Goal: Communication & Community: Answer question/provide support

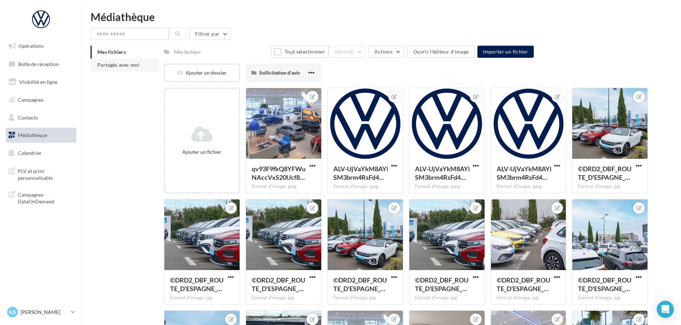
click at [113, 63] on span "Partagés avec moi" at bounding box center [118, 65] width 42 height 6
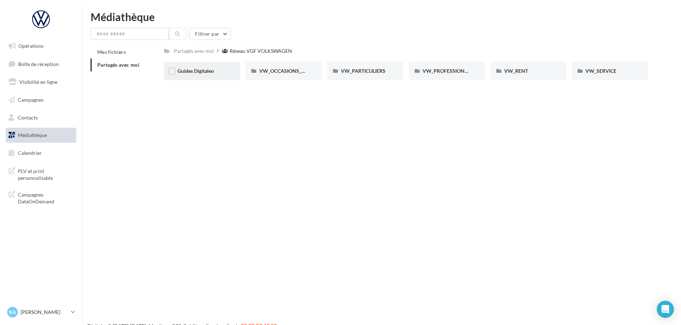
click at [191, 73] on span "Guides Digitaleo" at bounding box center [195, 71] width 36 height 6
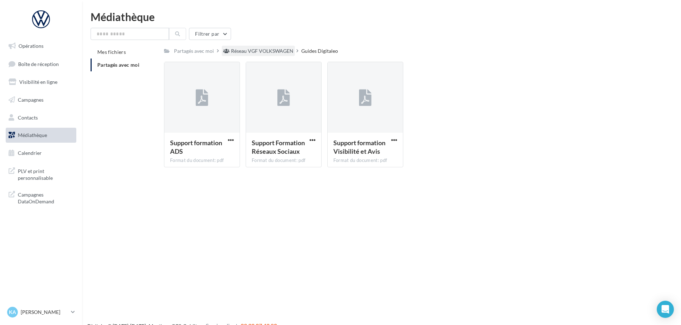
click at [239, 49] on div "Réseau VGF VOLKSWAGEN" at bounding box center [262, 50] width 62 height 7
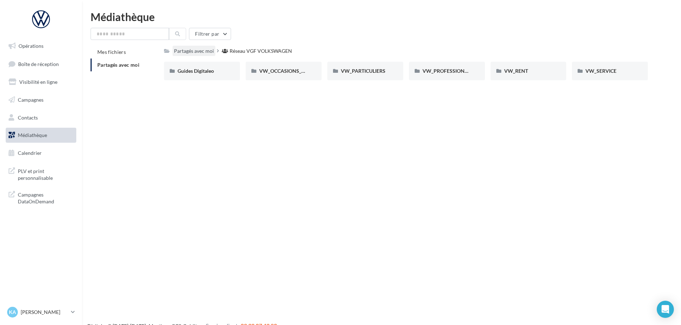
click at [197, 53] on div "Partagés avec moi" at bounding box center [194, 50] width 40 height 7
click at [263, 73] on span "VW_OCCASIONS_GARANTIES" at bounding box center [294, 71] width 70 height 6
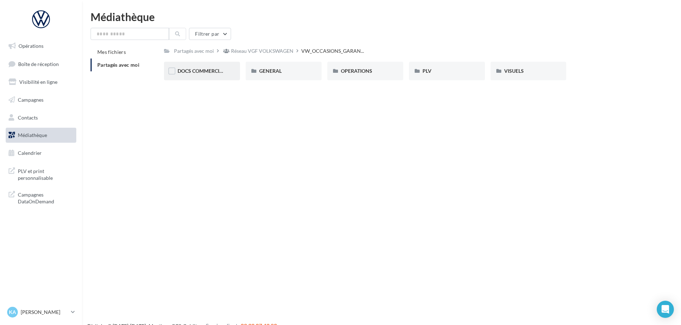
click at [213, 73] on span "DOCS COMMERCIAUX" at bounding box center [203, 71] width 52 height 6
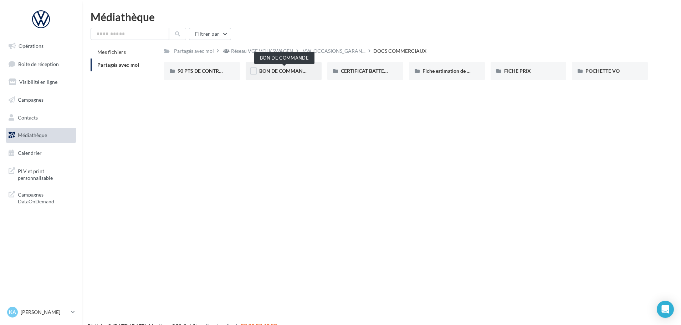
click at [281, 71] on span "BON DE COMMANDE" at bounding box center [284, 71] width 50 height 6
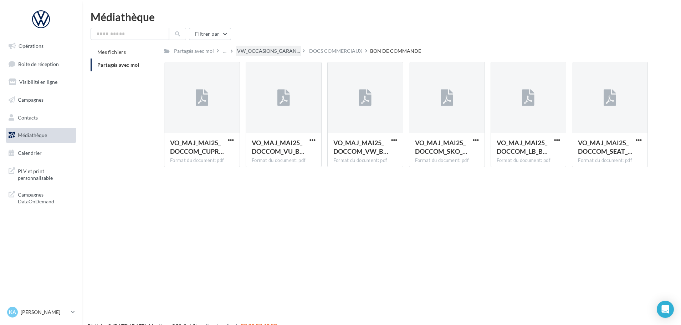
click at [277, 55] on span "VW_OCCASIONS_GARAN..." at bounding box center [268, 50] width 63 height 7
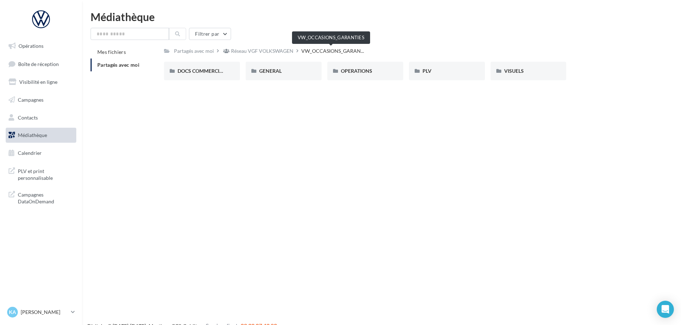
click at [314, 53] on span "VW_OCCASIONS_GARAN..." at bounding box center [332, 50] width 63 height 7
click at [206, 53] on div "Partagés avec moi" at bounding box center [194, 50] width 40 height 7
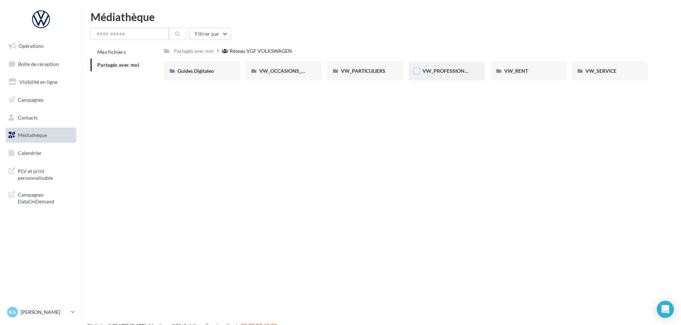
click at [448, 65] on div "VW_PROFESSIONNELS" at bounding box center [447, 71] width 76 height 19
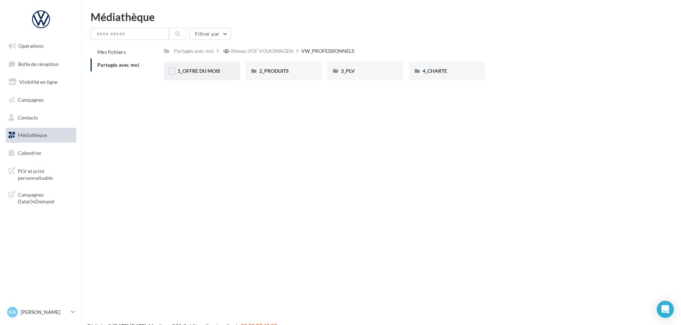
click at [233, 73] on div "1_OFFRE DU MOIS" at bounding box center [202, 71] width 76 height 19
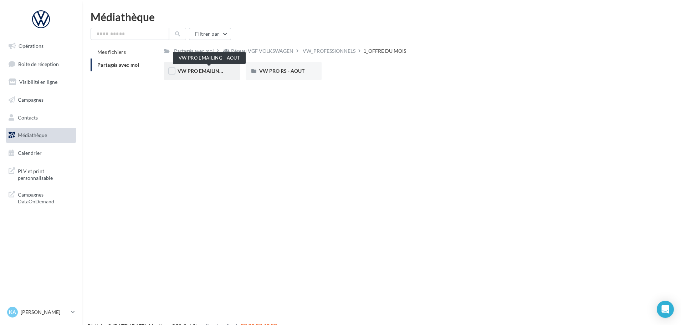
click at [218, 73] on span "VW PRO EMAILING - AOUT" at bounding box center [208, 71] width 63 height 6
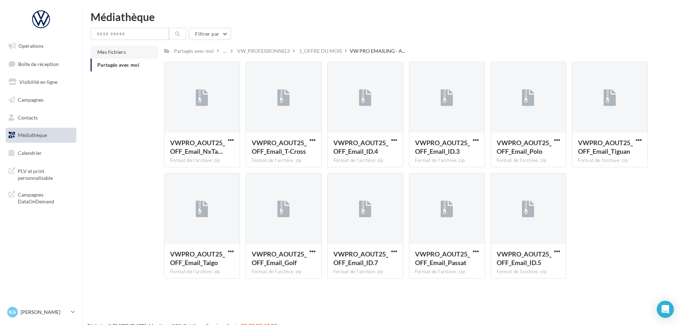
click at [119, 53] on span "Mes fichiers" at bounding box center [111, 52] width 29 height 6
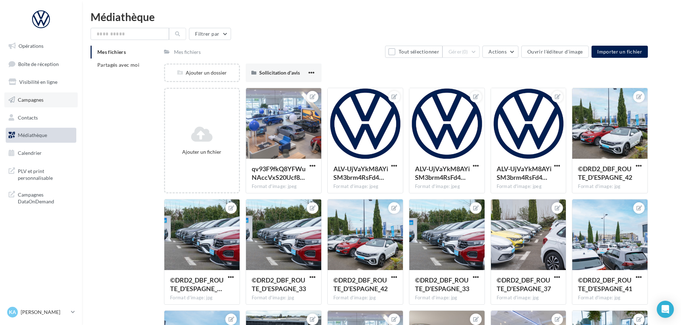
click at [30, 98] on span "Campagnes" at bounding box center [31, 100] width 26 height 6
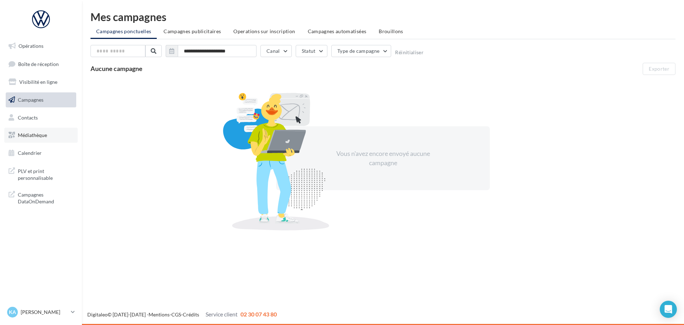
click at [37, 130] on link "Médiathèque" at bounding box center [40, 135] width 73 height 15
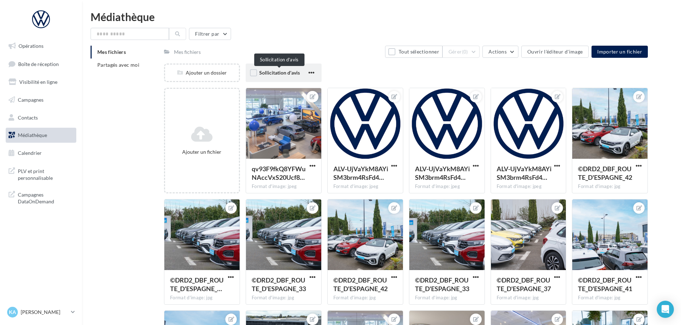
click at [273, 71] on span "Sollicitation d'avis" at bounding box center [279, 72] width 41 height 6
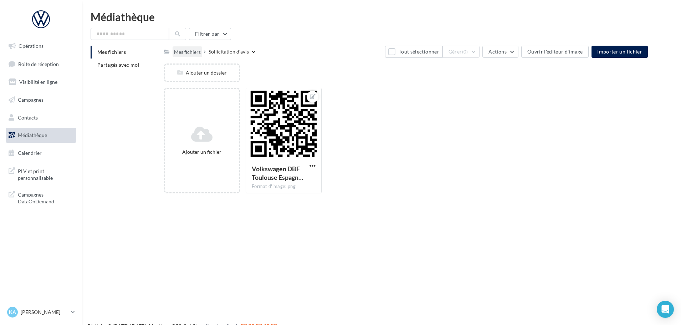
click at [184, 53] on div "Mes fichiers" at bounding box center [187, 51] width 27 height 7
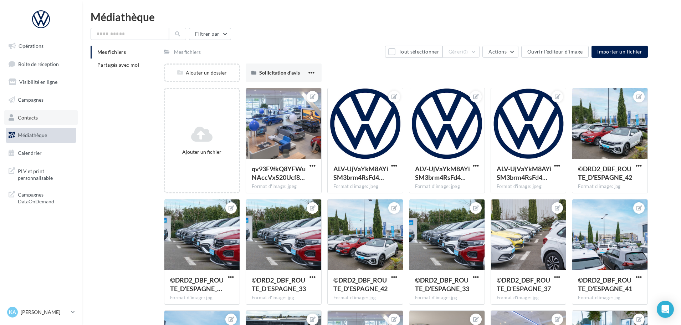
click at [30, 118] on span "Contacts" at bounding box center [28, 117] width 20 height 6
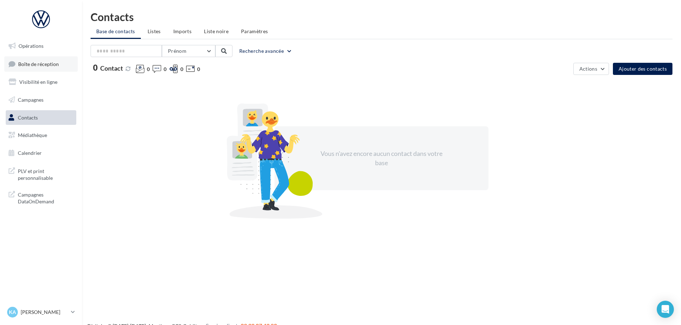
click at [43, 68] on link "Boîte de réception" at bounding box center [40, 63] width 73 height 15
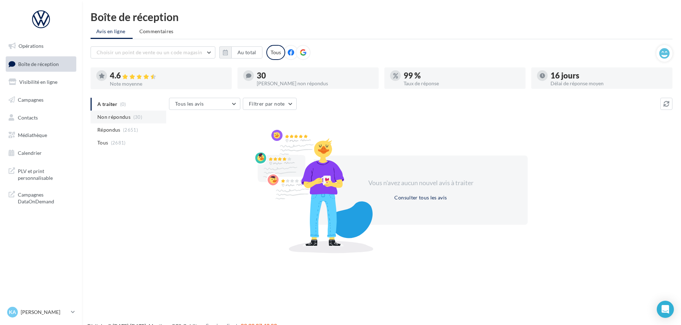
click at [117, 116] on span "Non répondus" at bounding box center [113, 116] width 33 height 7
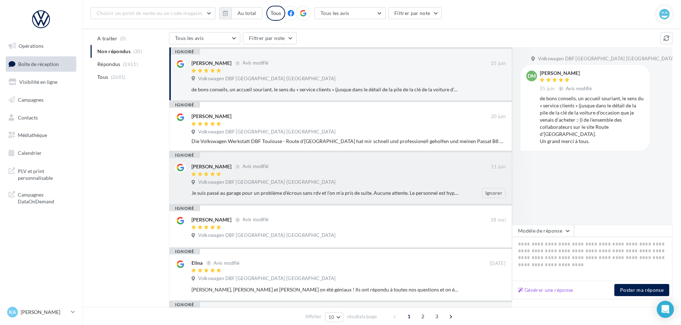
scroll to position [36, 0]
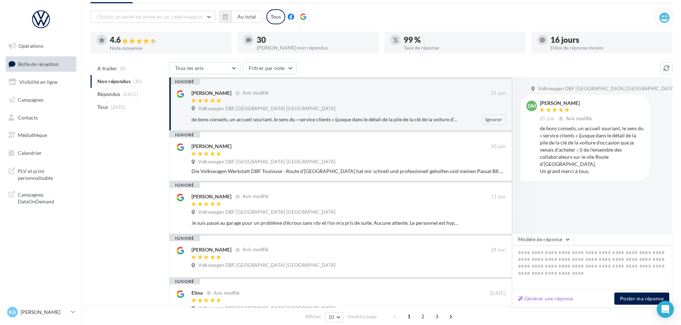
click at [308, 98] on div at bounding box center [340, 101] width 299 height 6
click at [541, 296] on button "Générer une réponse" at bounding box center [545, 298] width 61 height 9
type textarea "**********"
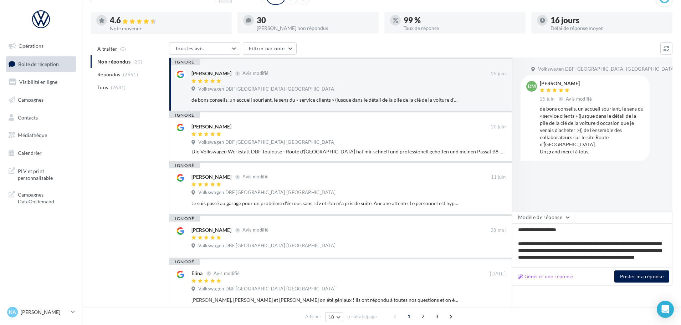
scroll to position [0, 0]
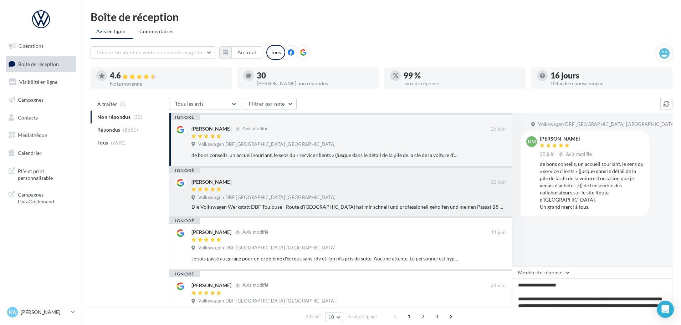
click at [346, 189] on div at bounding box center [340, 190] width 299 height 6
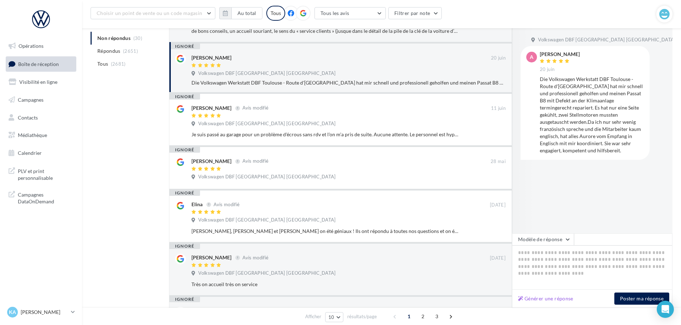
scroll to position [143, 0]
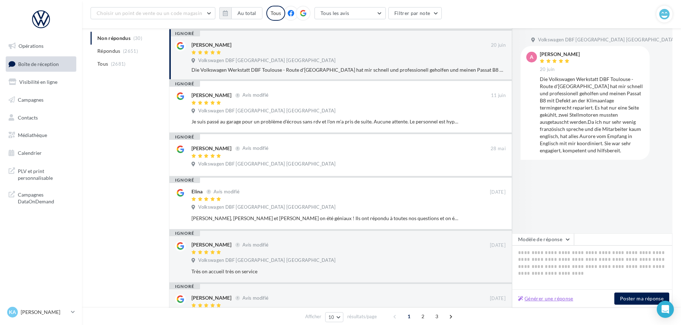
click at [548, 299] on button "Générer une réponse" at bounding box center [545, 298] width 61 height 9
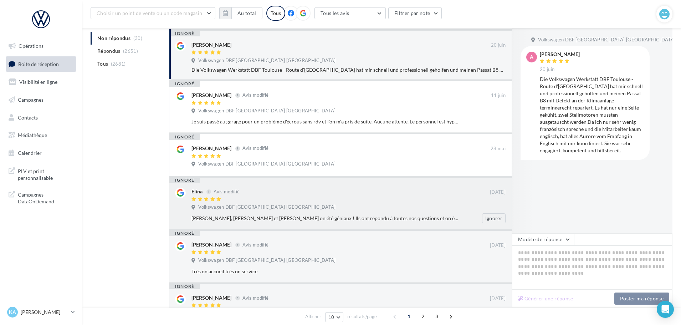
type textarea "**********"
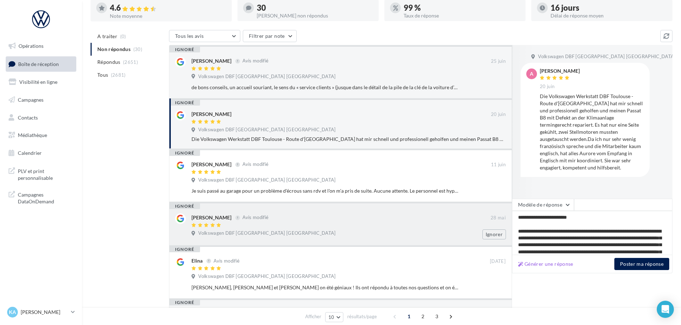
scroll to position [0, 0]
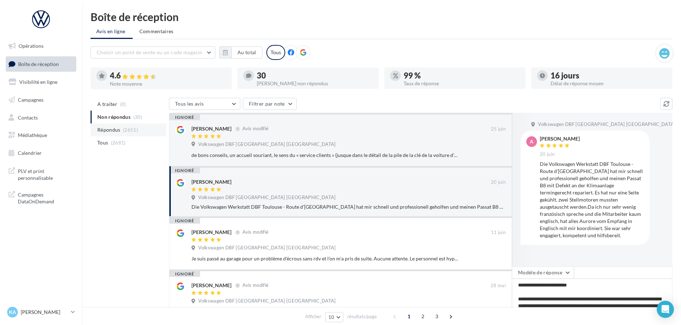
click at [114, 132] on span "Répondus" at bounding box center [108, 129] width 23 height 7
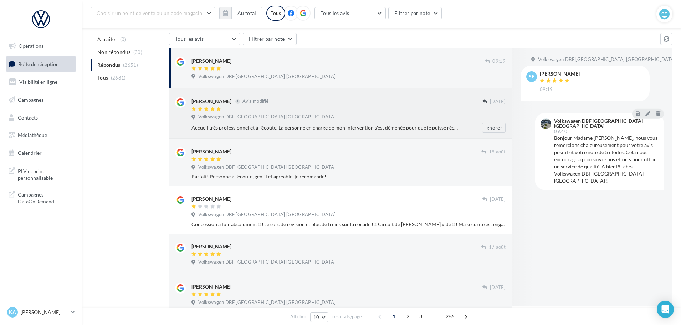
scroll to position [71, 0]
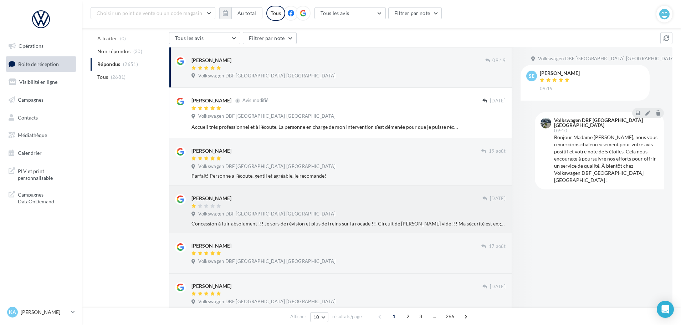
click at [321, 210] on div "[PERSON_NAME] [DATE] Volkswagen DBF [GEOGRAPHIC_DATA] [GEOGRAPHIC_DATA] Concess…" at bounding box center [348, 210] width 314 height 33
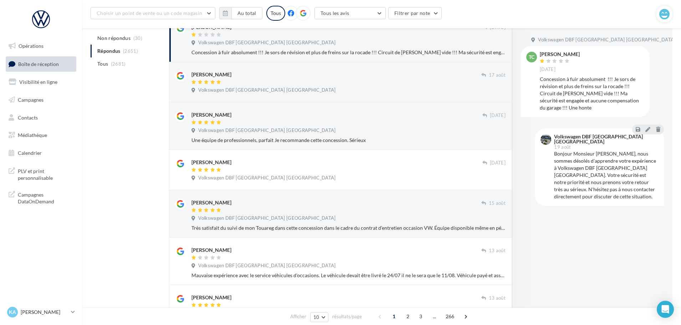
scroll to position [285, 0]
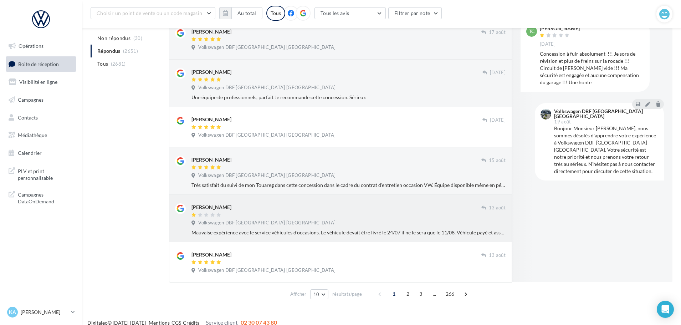
click at [395, 206] on div "[PERSON_NAME]" at bounding box center [336, 206] width 290 height 7
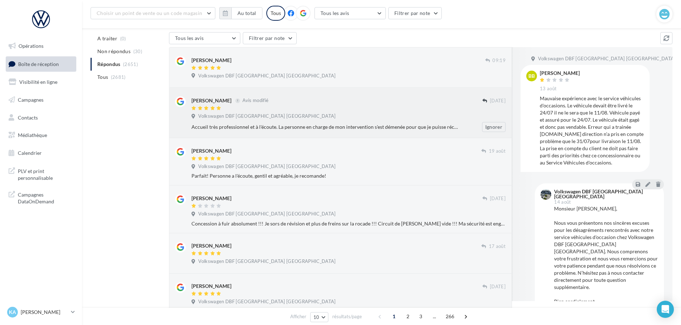
scroll to position [0, 0]
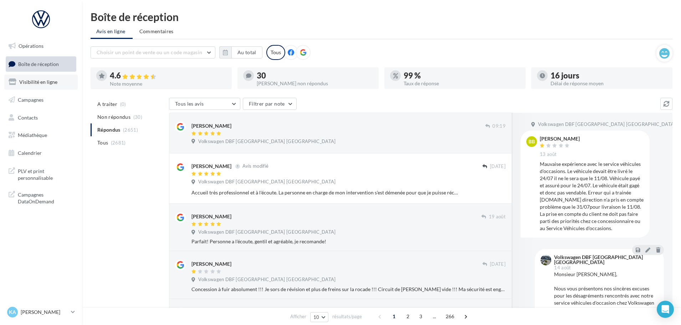
click at [38, 81] on span "Visibilité en ligne" at bounding box center [38, 82] width 38 height 6
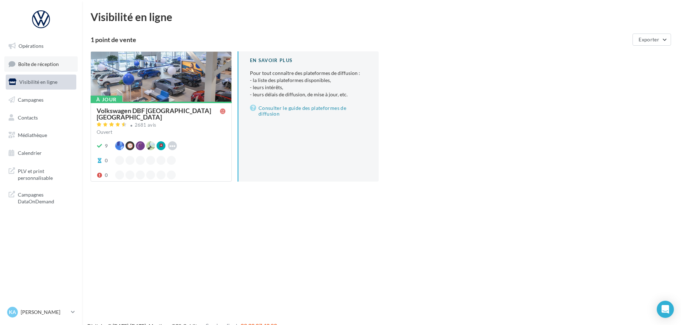
click at [32, 63] on span "Boîte de réception" at bounding box center [38, 64] width 41 height 6
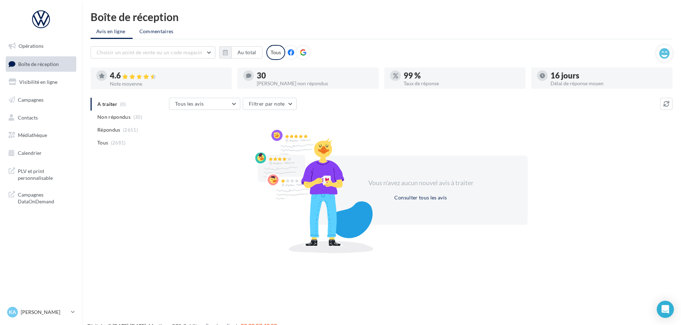
click at [141, 32] on span "Commentaires" at bounding box center [156, 31] width 34 height 7
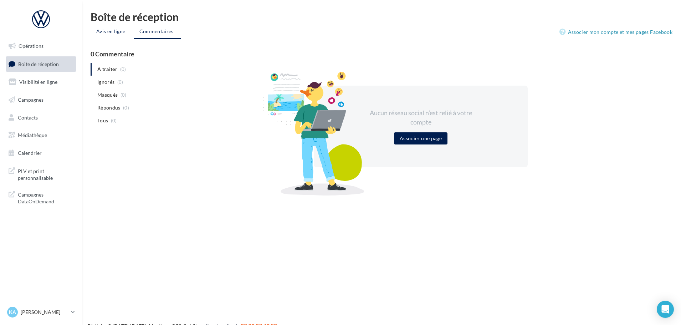
click at [109, 29] on span "Avis en ligne" at bounding box center [110, 31] width 29 height 7
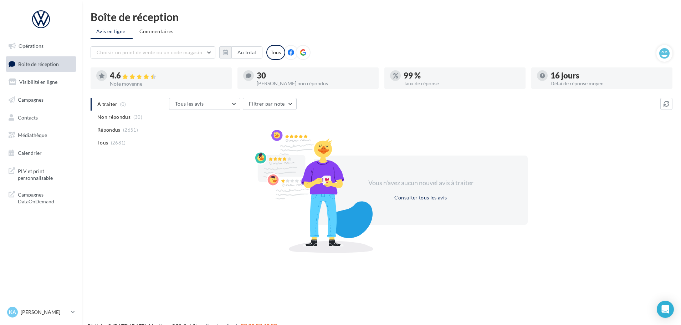
click at [601, 48] on div "Choisir un point de vente ou un code magasin 1002753 - Volkswagen DBF Toulouse …" at bounding box center [374, 52] width 566 height 15
